Goal: Task Accomplishment & Management: Manage account settings

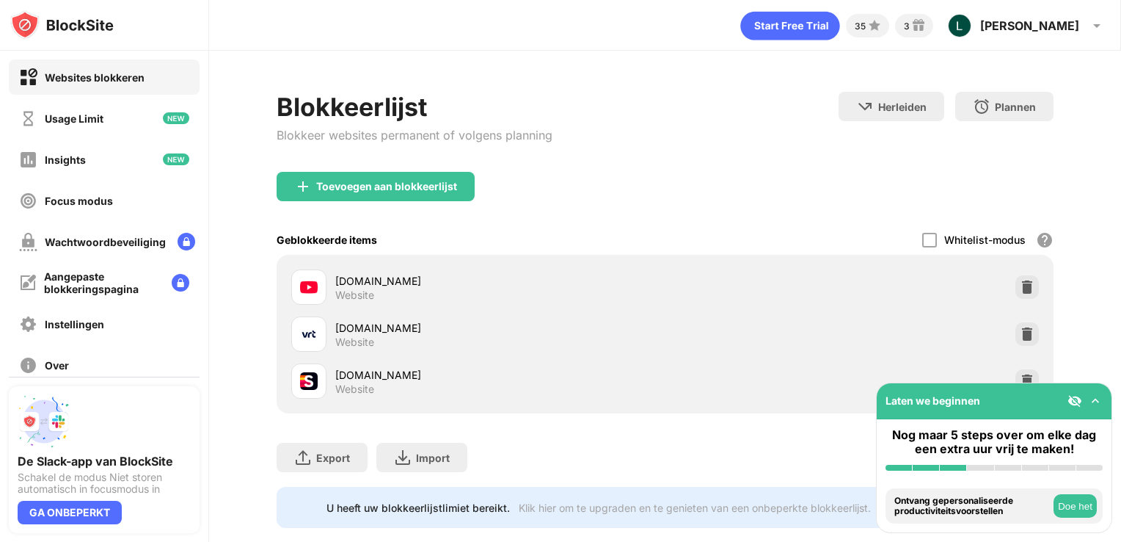
click at [998, 286] on div "youtube.com Website" at bounding box center [666, 286] width 760 height 47
click at [1016, 278] on div at bounding box center [1027, 286] width 23 height 23
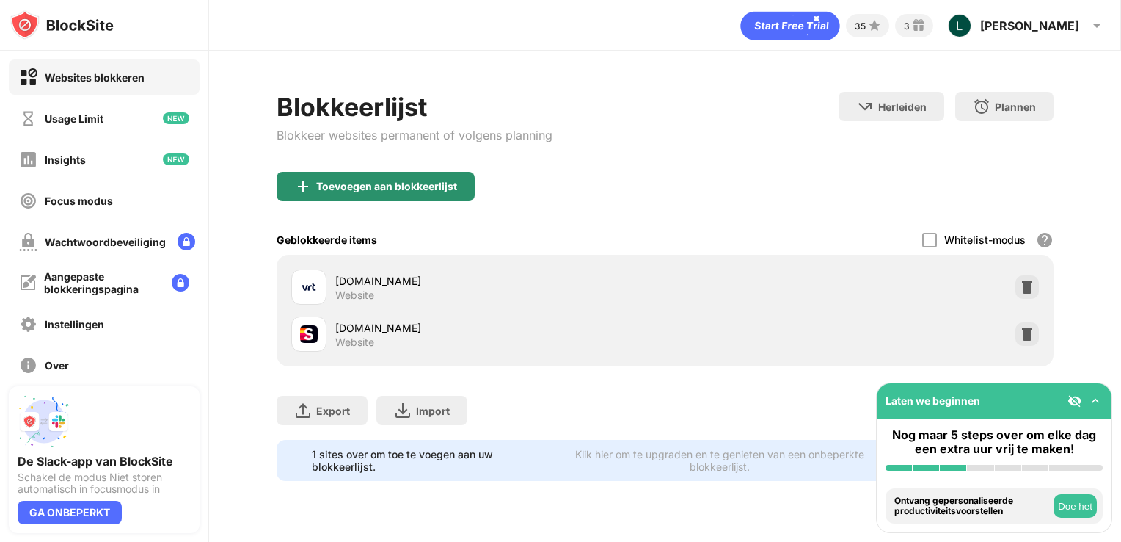
click at [391, 182] on div "Toevoegen aan blokkeerlijst" at bounding box center [386, 187] width 141 height 12
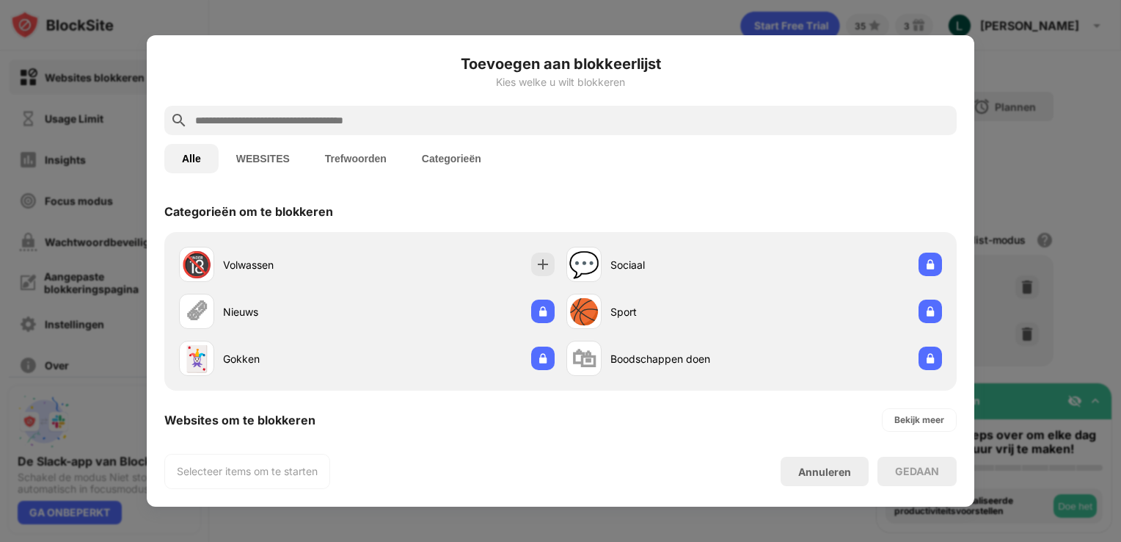
click at [255, 107] on div at bounding box center [560, 120] width 793 height 29
click at [264, 125] on input "text" at bounding box center [572, 121] width 757 height 18
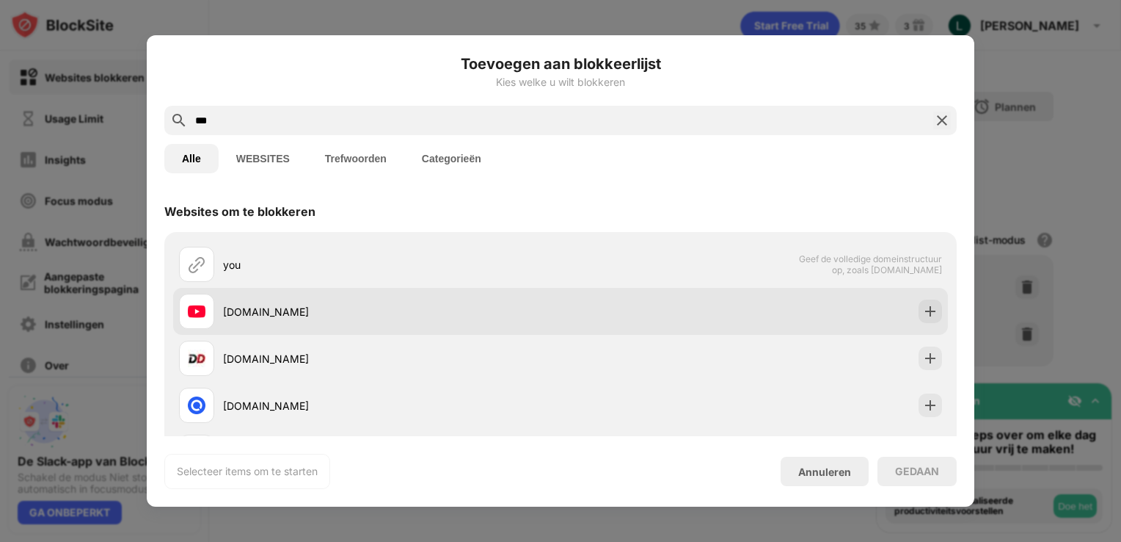
type input "***"
click at [923, 309] on img at bounding box center [930, 311] width 15 height 15
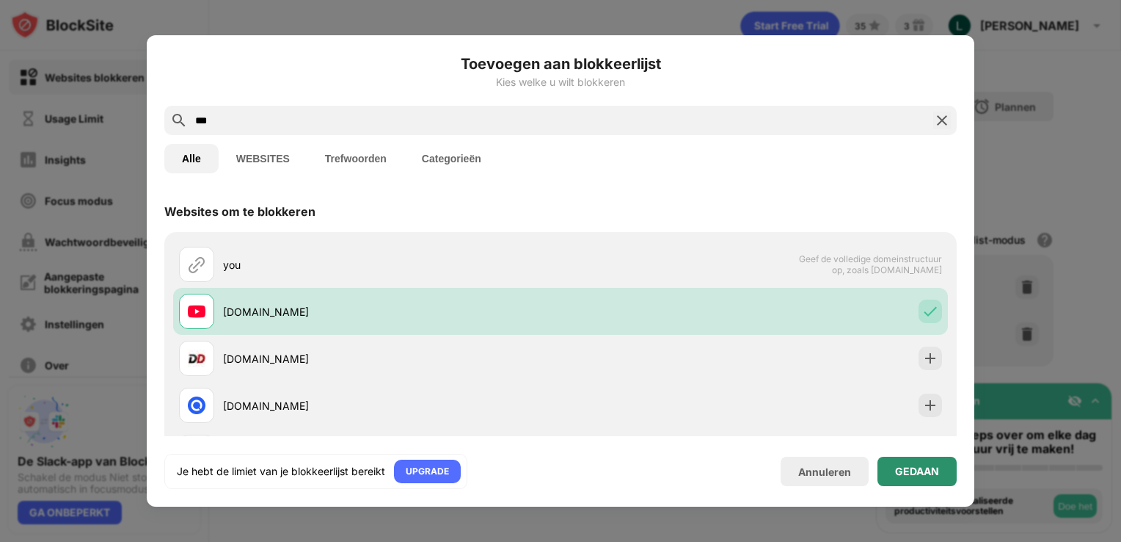
click at [915, 471] on div "GEDAAN" at bounding box center [917, 471] width 44 height 12
